Goal: Task Accomplishment & Management: Manage account settings

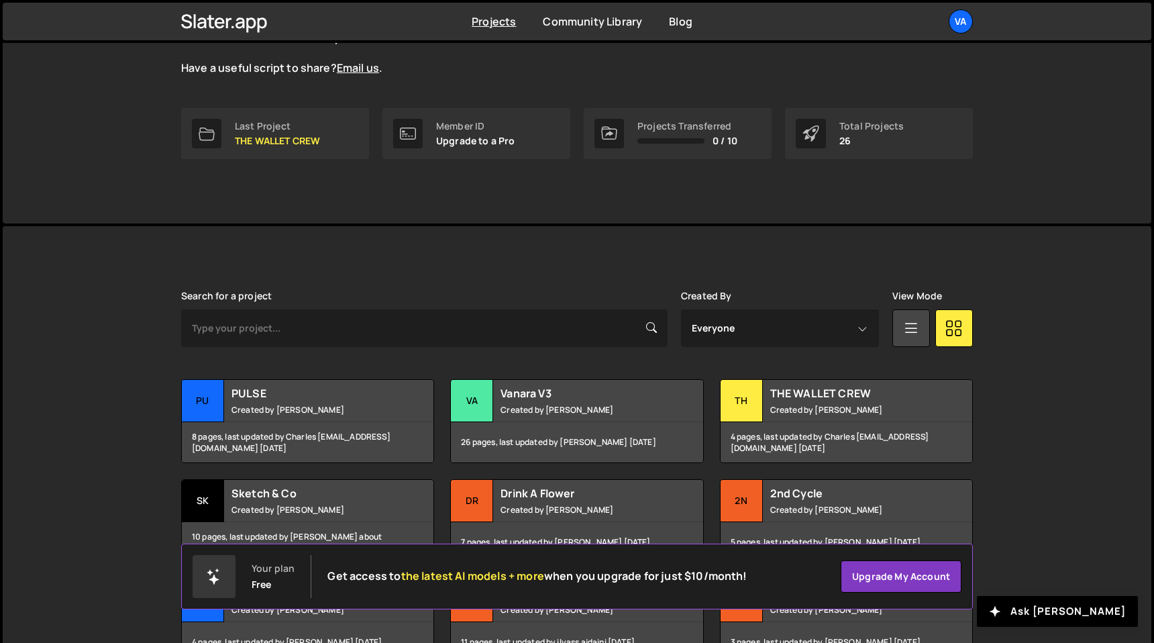
scroll to position [203, 0]
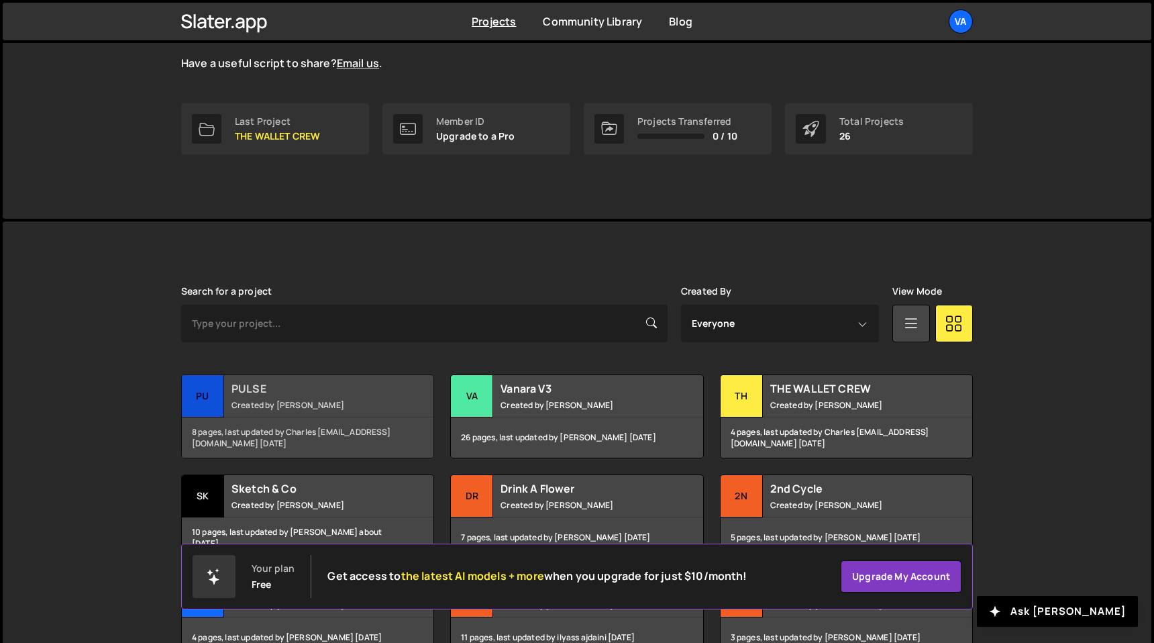
click at [289, 399] on small "Created by [PERSON_NAME]" at bounding box center [312, 404] width 162 height 11
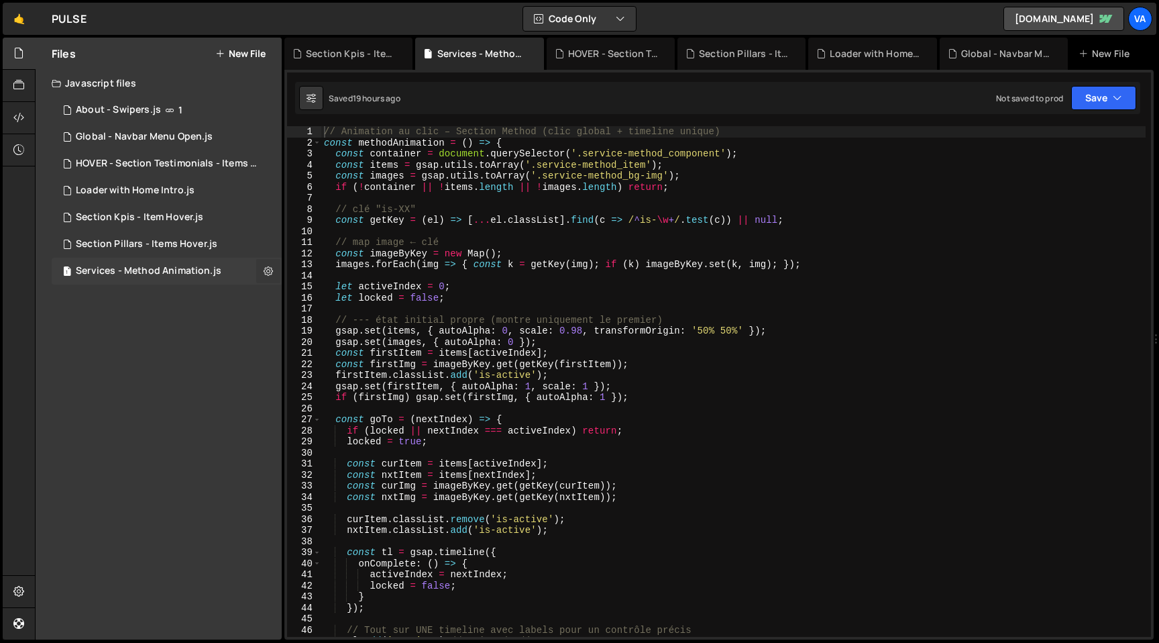
click at [269, 270] on icon at bounding box center [268, 270] width 9 height 13
type input "Services - Method Animation"
radio input "true"
checkbox input "true"
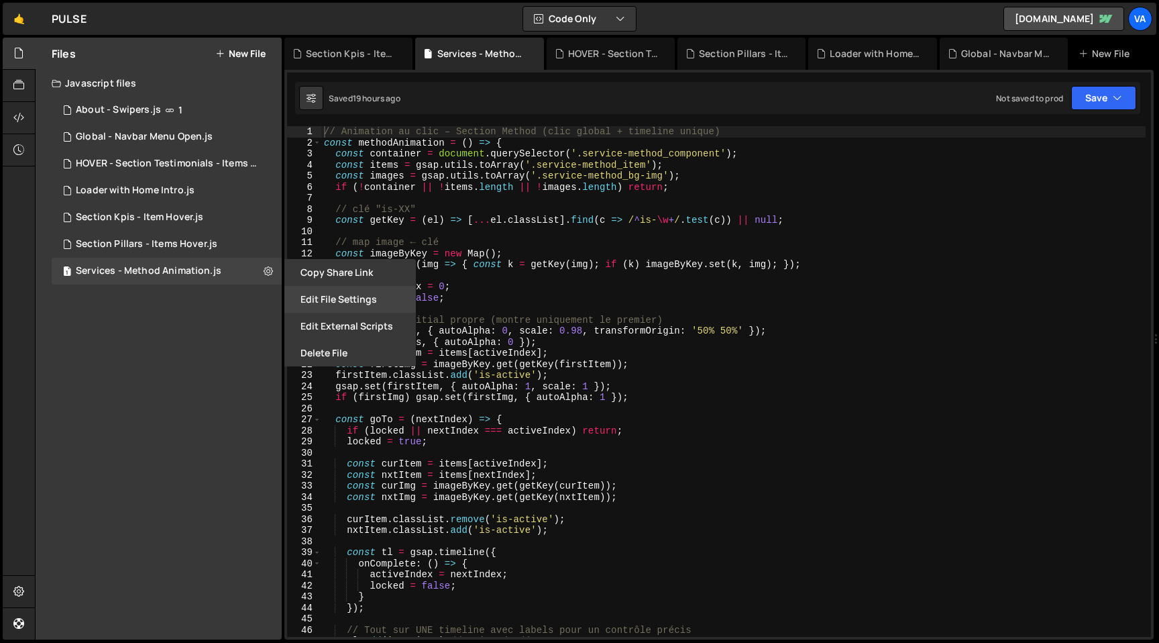
click at [327, 304] on button "Edit File Settings" at bounding box center [349, 299] width 131 height 27
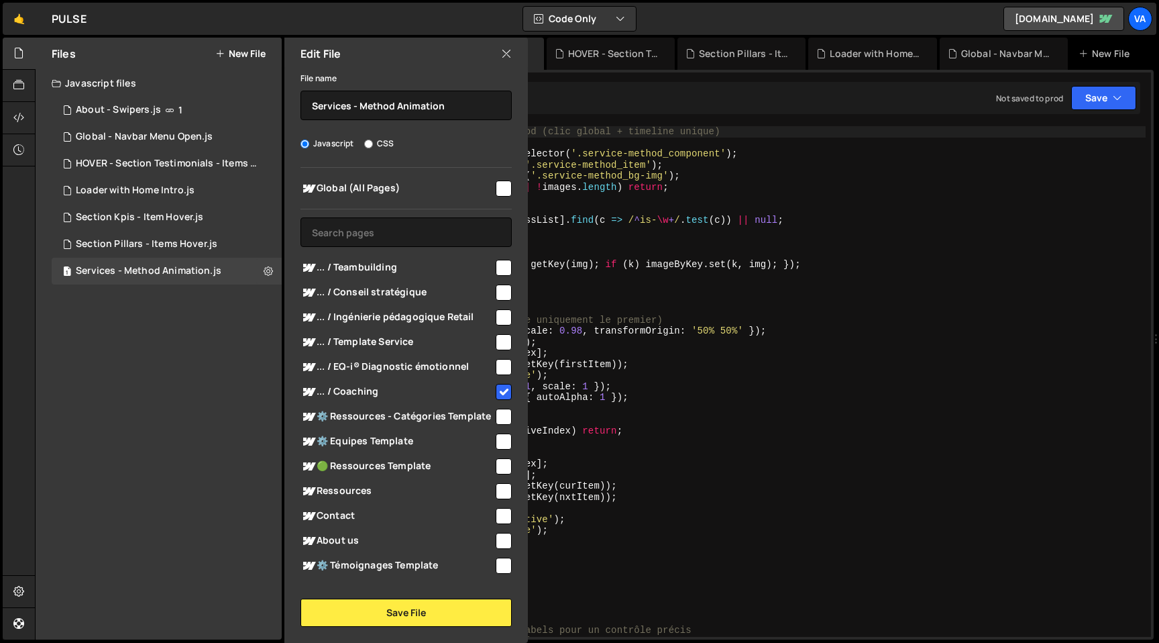
click at [500, 264] on input "checkbox" at bounding box center [504, 268] width 16 height 16
checkbox input "true"
click at [499, 282] on div at bounding box center [503, 291] width 18 height 18
click at [500, 313] on input "checkbox" at bounding box center [504, 317] width 16 height 16
checkbox input "true"
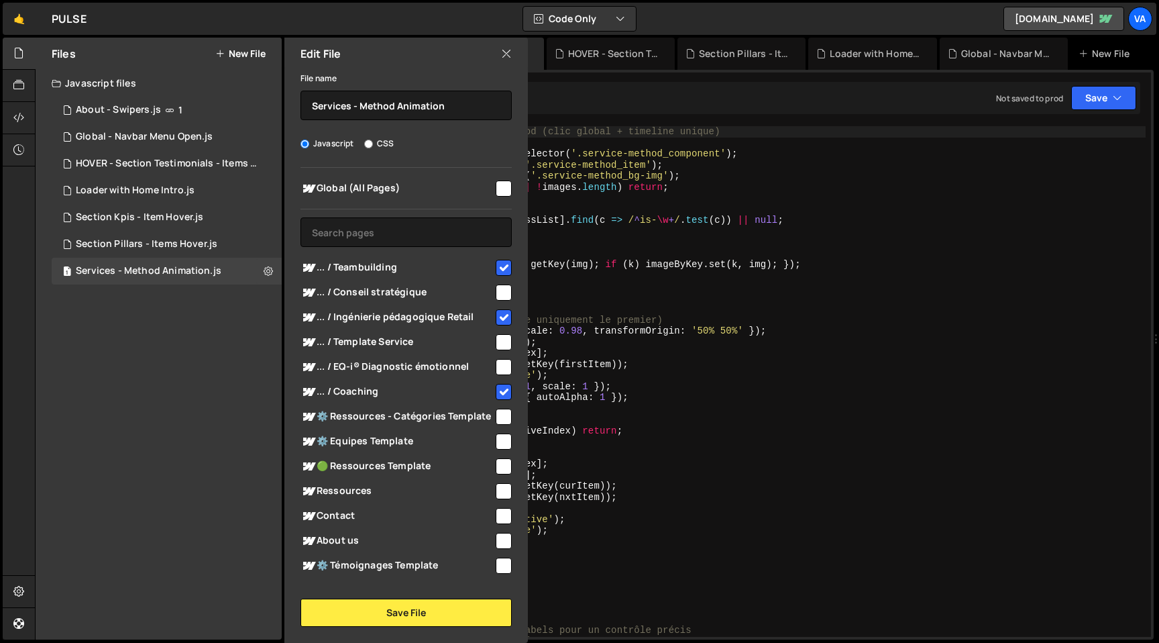
click at [502, 295] on input "checkbox" at bounding box center [504, 292] width 16 height 16
checkbox input "true"
click at [506, 366] on input "checkbox" at bounding box center [504, 367] width 16 height 16
checkbox input "true"
click at [498, 336] on input "checkbox" at bounding box center [504, 342] width 16 height 16
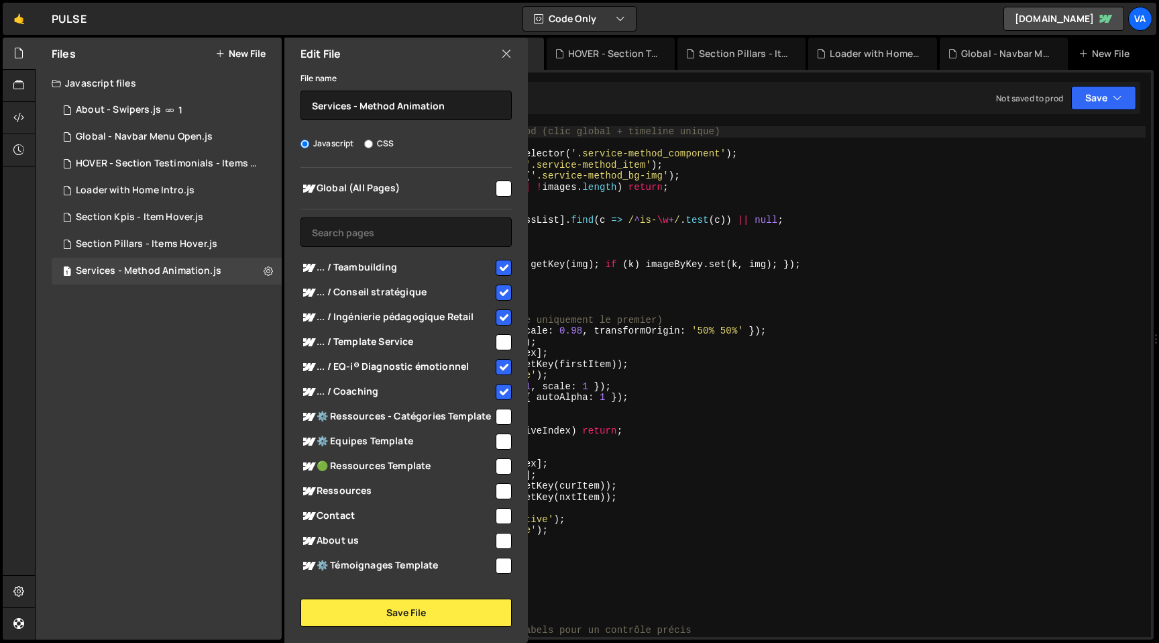
checkbox input "true"
click at [409, 617] on button "Save File" at bounding box center [405, 612] width 211 height 28
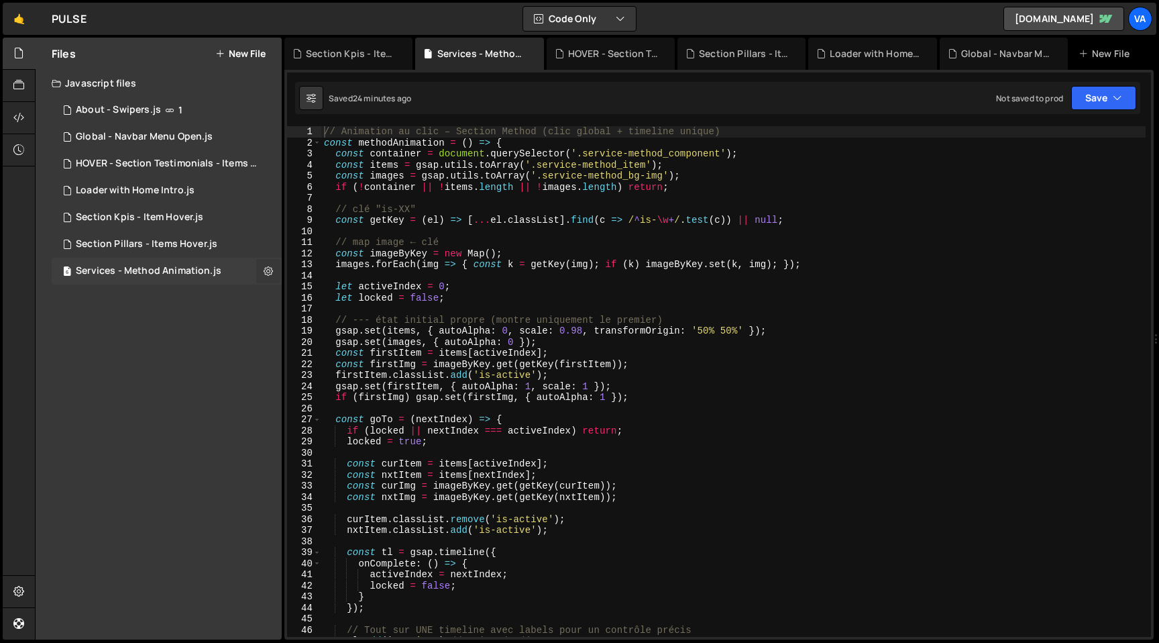
click at [274, 272] on button at bounding box center [268, 271] width 24 height 24
type input "Services - Method Animation"
radio input "true"
checkbox input "true"
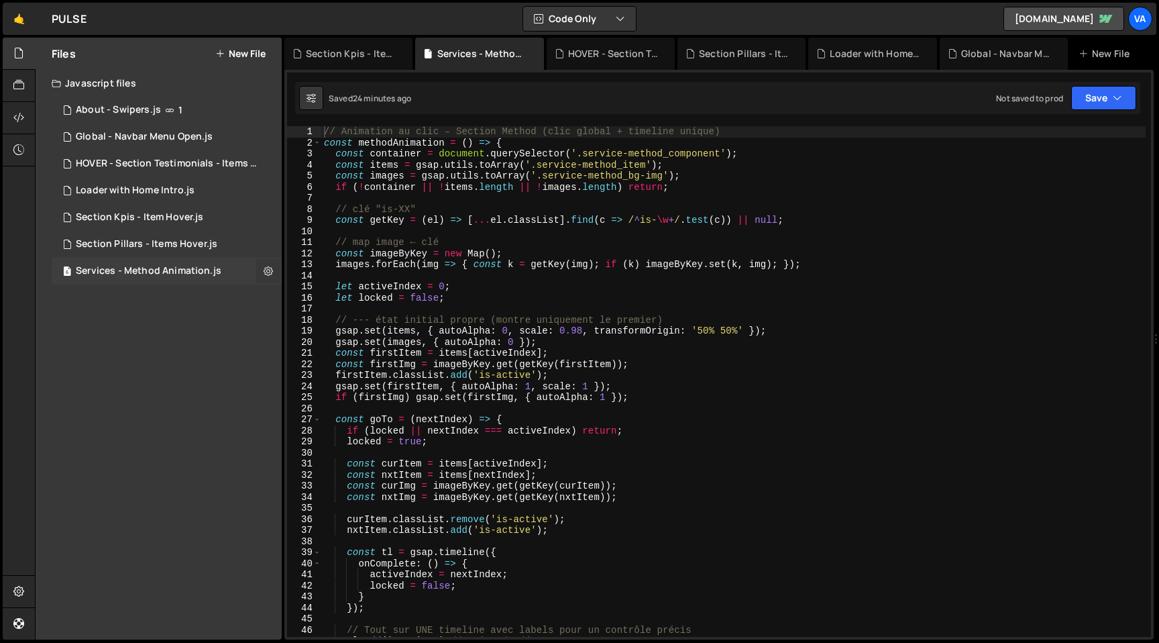
checkbox input "true"
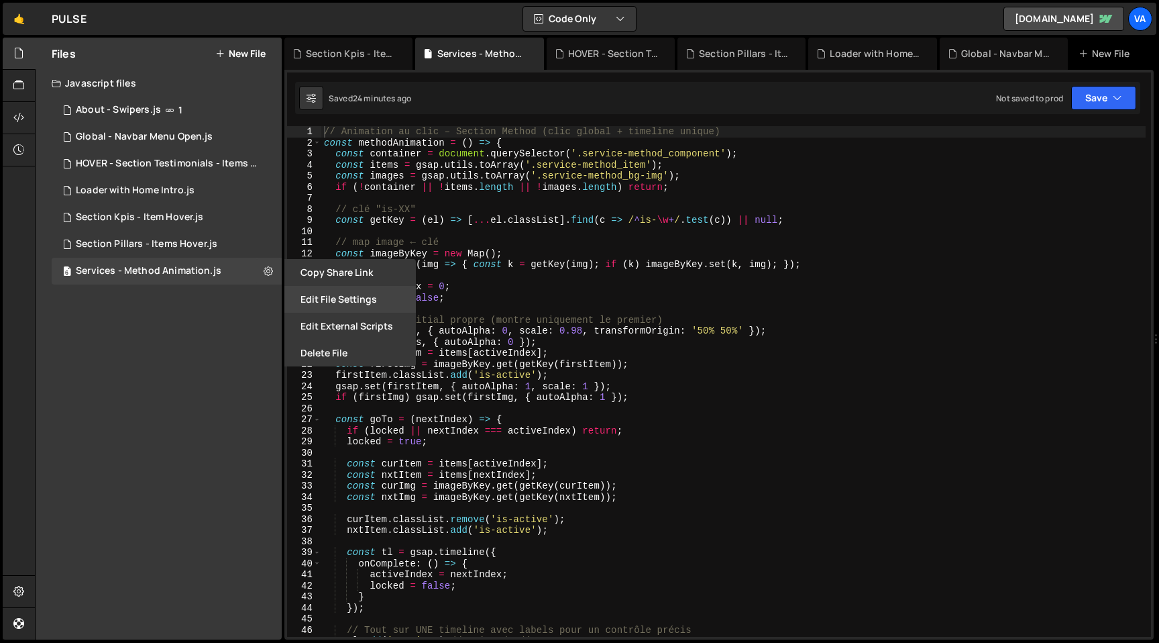
click at [336, 298] on button "Edit File Settings" at bounding box center [349, 299] width 131 height 27
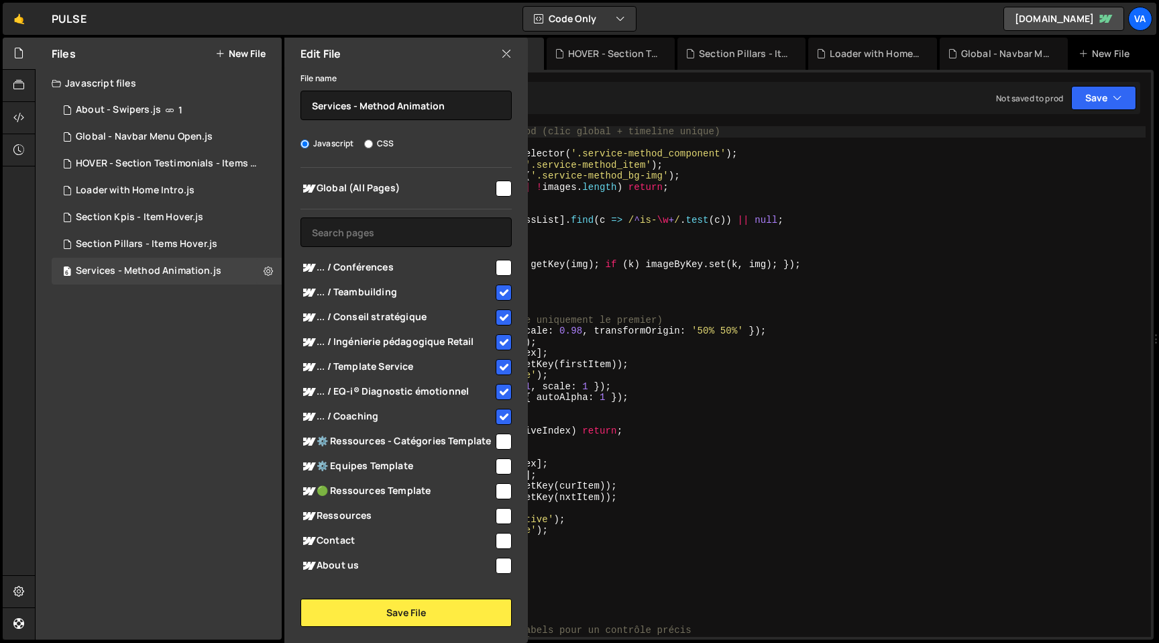
click at [496, 266] on input "checkbox" at bounding box center [504, 268] width 16 height 16
checkbox input "true"
click at [414, 614] on button "Save File" at bounding box center [405, 612] width 211 height 28
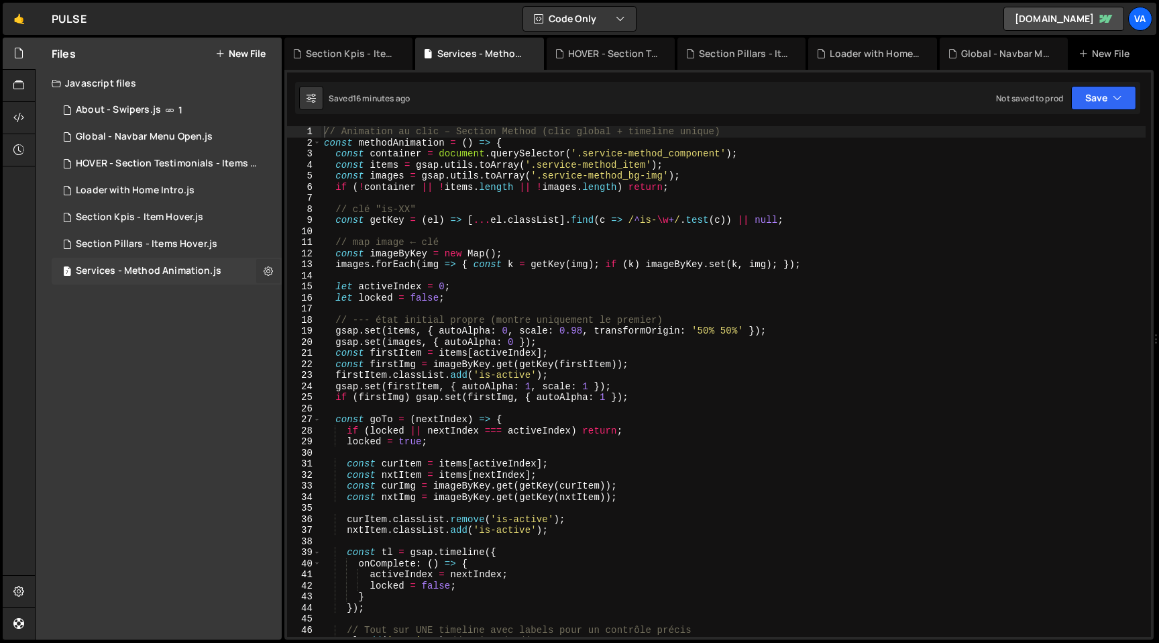
click at [262, 272] on button at bounding box center [268, 271] width 24 height 24
type input "Services - Method Animation"
radio input "true"
checkbox input "true"
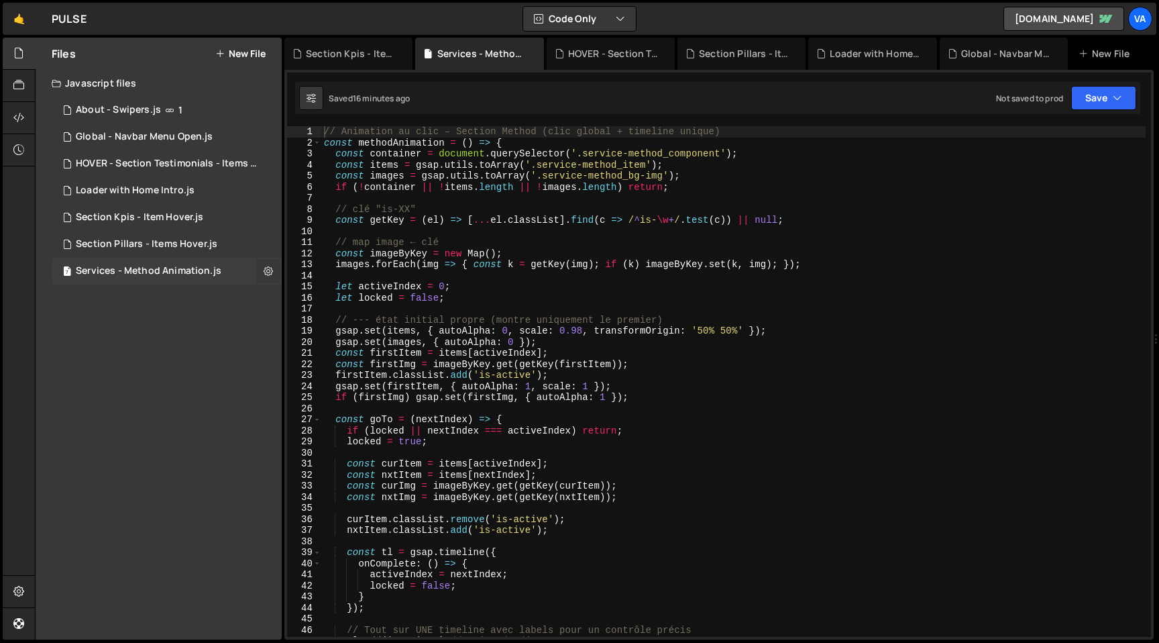
checkbox input "true"
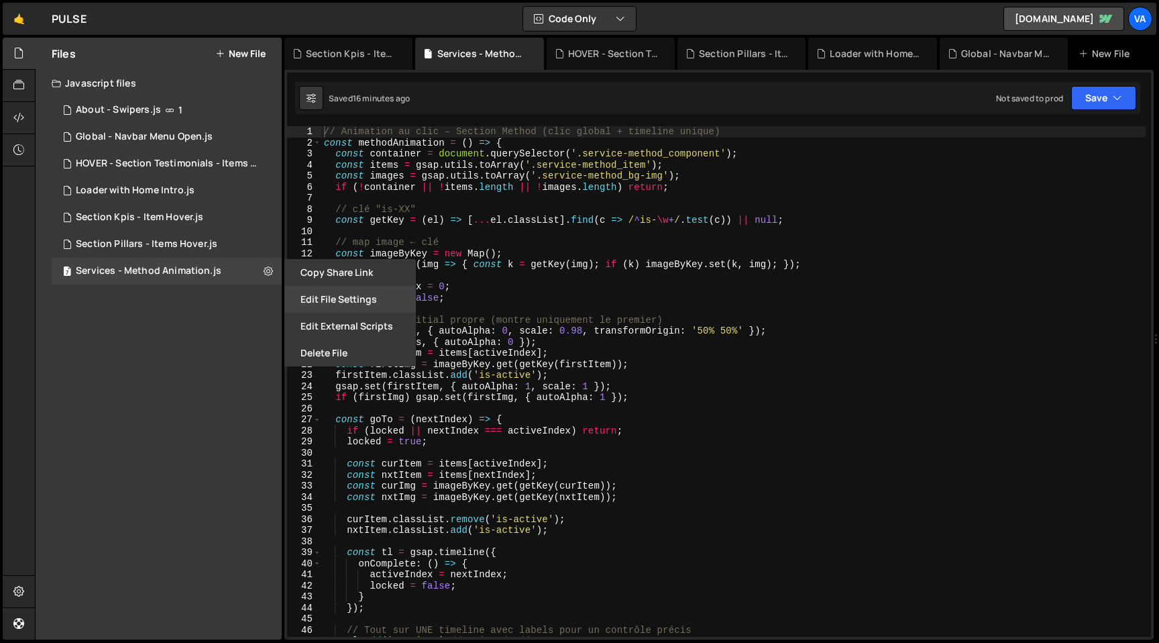
click at [318, 299] on button "Edit File Settings" at bounding box center [349, 299] width 131 height 27
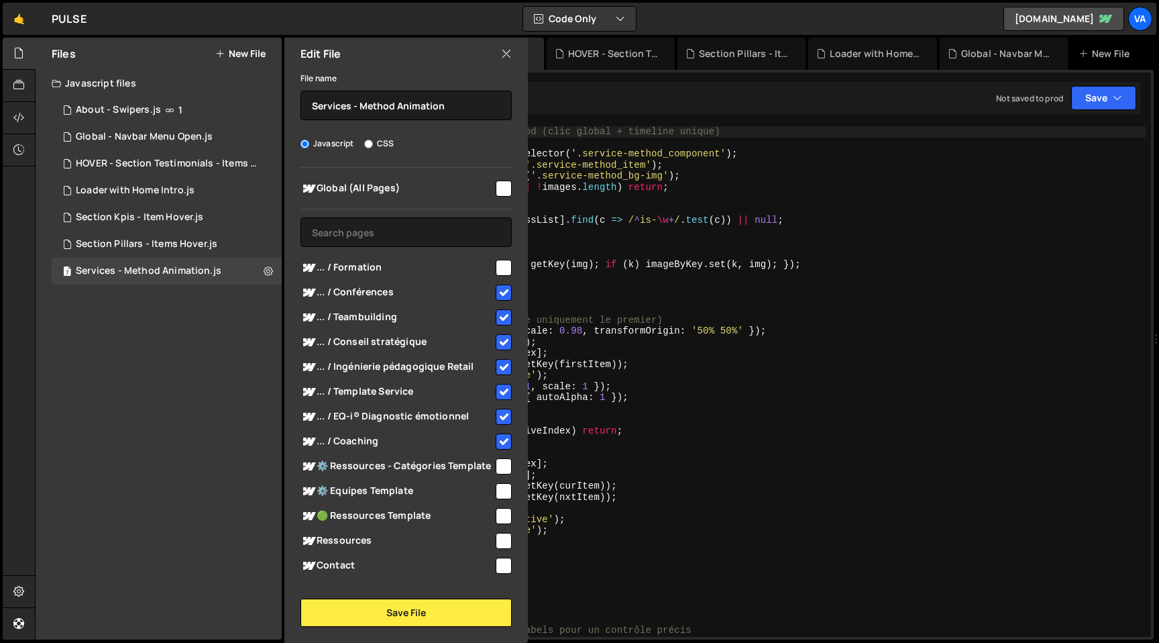
click at [496, 266] on input "checkbox" at bounding box center [504, 268] width 16 height 16
checkbox input "true"
click at [401, 613] on button "Save File" at bounding box center [405, 612] width 211 height 28
